Goal: Use online tool/utility

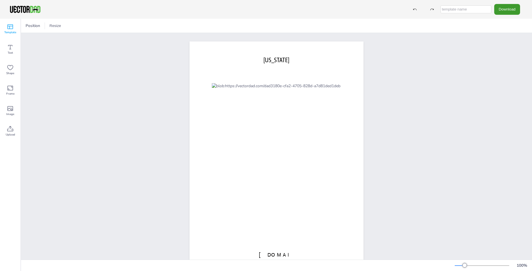
click at [15, 32] on span "Template" at bounding box center [10, 32] width 12 height 5
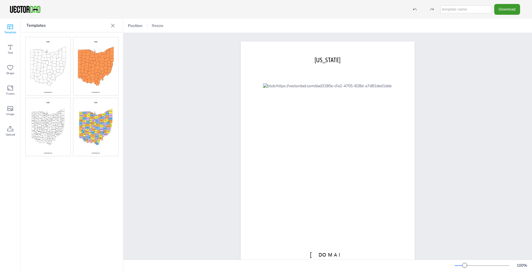
click at [127, 164] on div "[DOMAIN_NAME] [US_STATE]" at bounding box center [327, 154] width 409 height 242
click at [117, 25] on div at bounding box center [112, 25] width 9 height 9
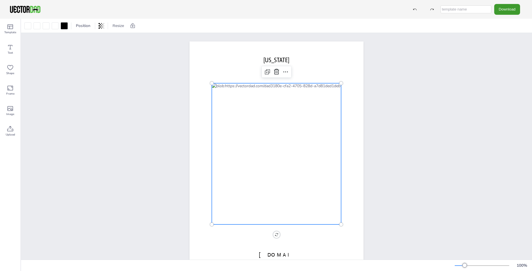
click at [222, 100] on div at bounding box center [276, 153] width 129 height 141
click at [13, 69] on icon at bounding box center [10, 67] width 7 height 7
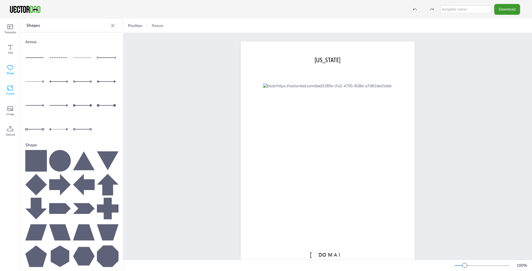
click at [6, 93] on span "Frame" at bounding box center [10, 94] width 8 height 5
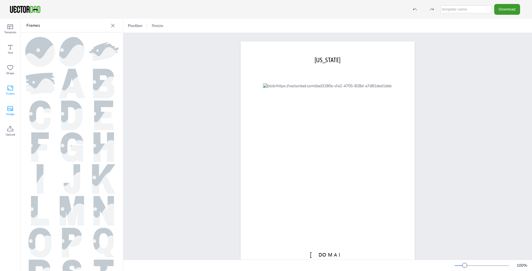
click at [9, 113] on span "Image" at bounding box center [10, 114] width 8 height 5
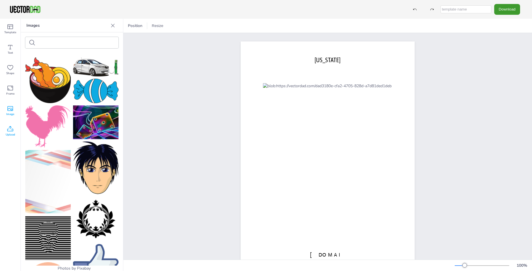
click at [11, 132] on icon at bounding box center [10, 129] width 7 height 7
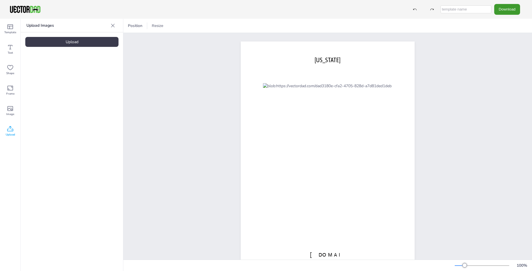
click at [115, 28] on icon at bounding box center [113, 26] width 6 height 6
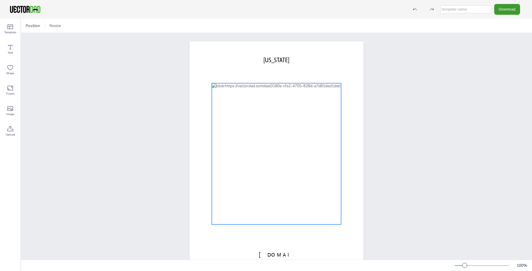
click at [247, 100] on div at bounding box center [276, 153] width 129 height 141
click at [245, 105] on div at bounding box center [276, 153] width 129 height 141
click at [210, 129] on div at bounding box center [274, 151] width 129 height 141
